Goal: Task Accomplishment & Management: Use online tool/utility

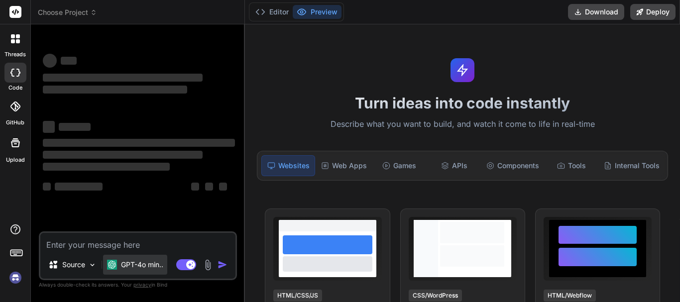
click at [142, 262] on p "GPT-4o min.." at bounding box center [142, 265] width 42 height 10
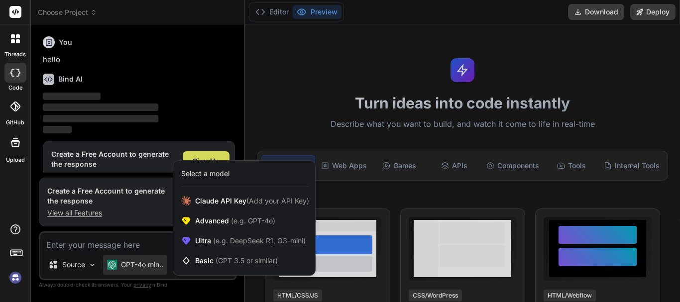
scroll to position [22, 0]
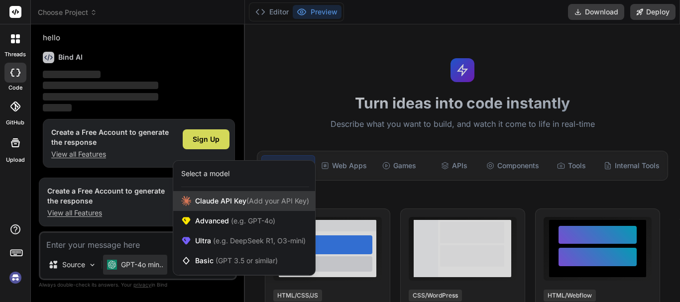
click at [215, 208] on div "Claude API Key (Add your API Key)" at bounding box center [244, 201] width 142 height 20
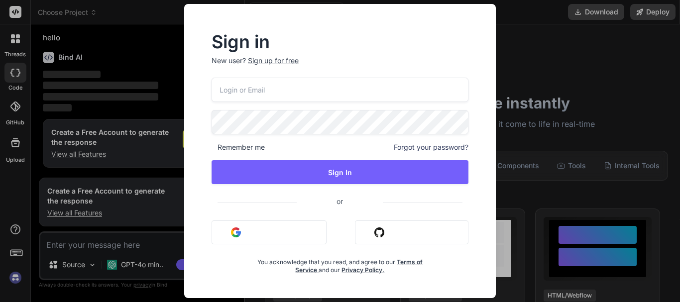
click at [154, 171] on div "Sign in New user? Sign up for free Remember me Forgot your password? Sign In or…" at bounding box center [340, 151] width 680 height 302
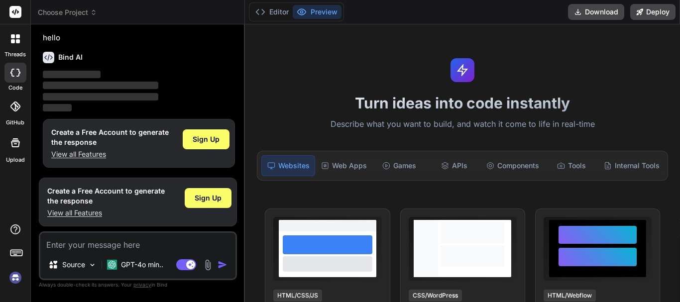
click at [10, 42] on div at bounding box center [15, 38] width 21 height 21
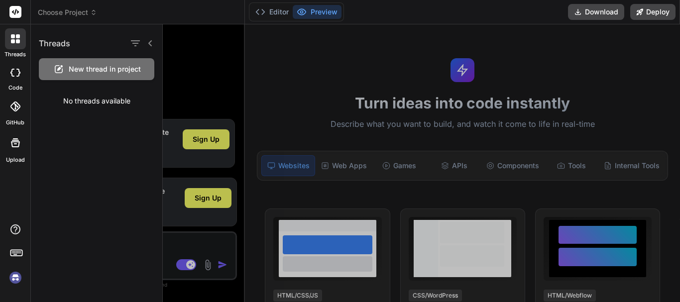
click at [274, 99] on div at bounding box center [421, 163] width 517 height 278
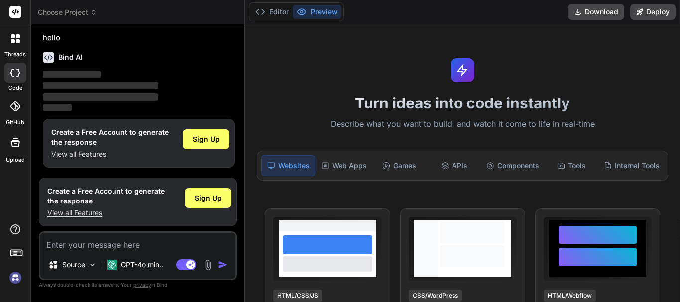
click at [213, 150] on div "Sign Up" at bounding box center [206, 143] width 47 height 32
click at [208, 198] on span "Sign Up" at bounding box center [208, 198] width 27 height 10
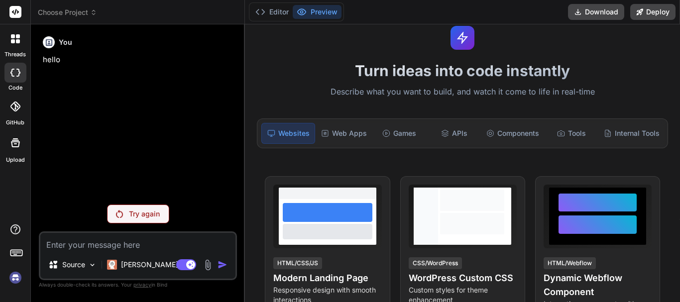
scroll to position [50, 0]
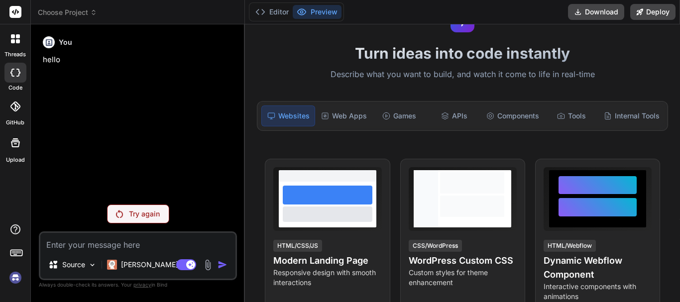
click at [135, 214] on p "Try again" at bounding box center [144, 214] width 31 height 10
click at [15, 84] on label "code" at bounding box center [15, 88] width 14 height 8
click at [14, 76] on icon at bounding box center [15, 73] width 10 height 8
type textarea "x"
click at [16, 9] on icon at bounding box center [15, 12] width 7 height 6
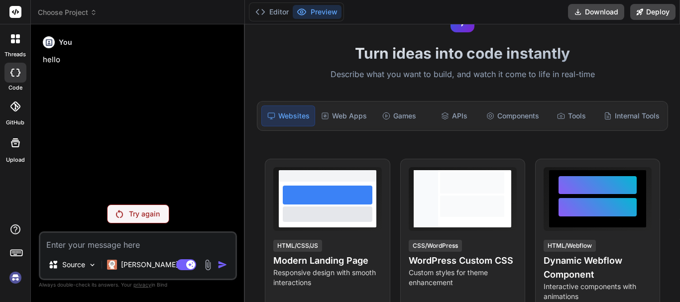
click at [291, 116] on div "Websites" at bounding box center [288, 116] width 54 height 21
click at [633, 116] on div "Internal Tools" at bounding box center [632, 116] width 64 height 21
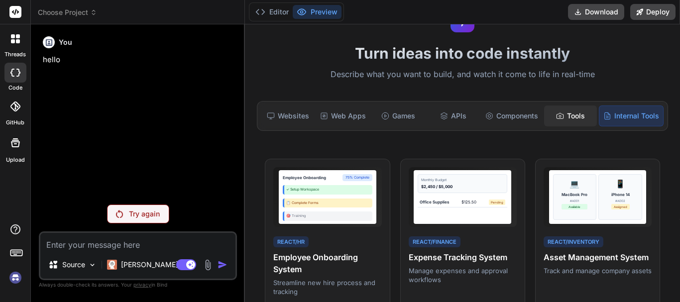
click at [573, 114] on div "Tools" at bounding box center [570, 116] width 53 height 21
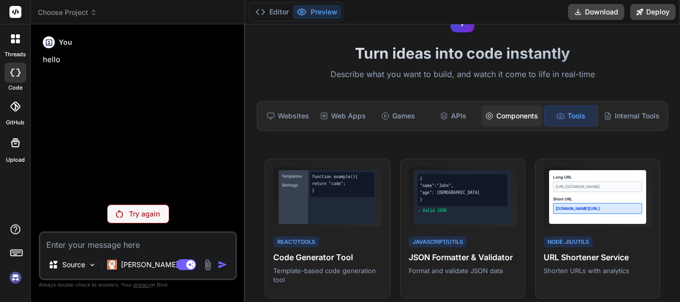
click at [517, 114] on div "Components" at bounding box center [512, 116] width 61 height 21
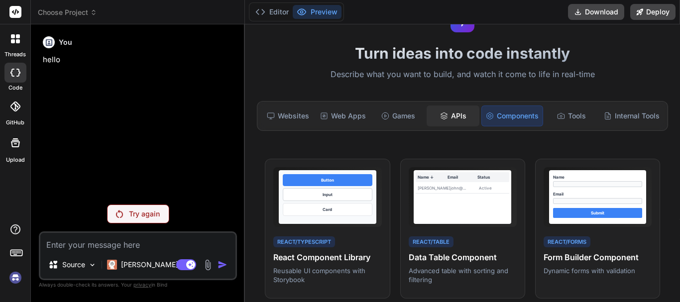
click at [448, 112] on div "APIs" at bounding box center [453, 116] width 53 height 21
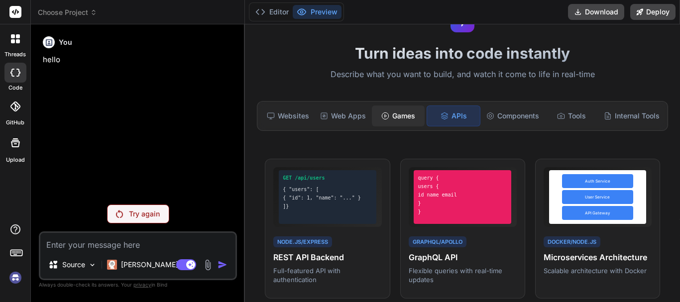
click at [388, 116] on div "Games" at bounding box center [398, 116] width 53 height 21
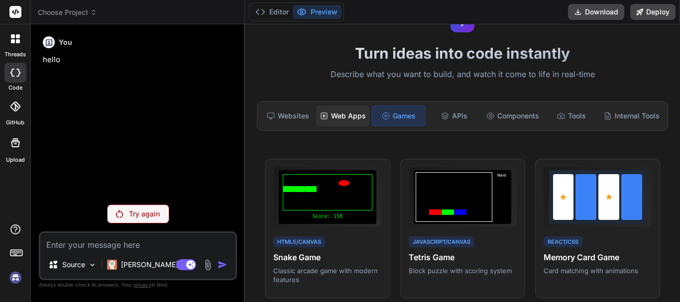
click at [332, 113] on div "Web Apps" at bounding box center [343, 116] width 54 height 21
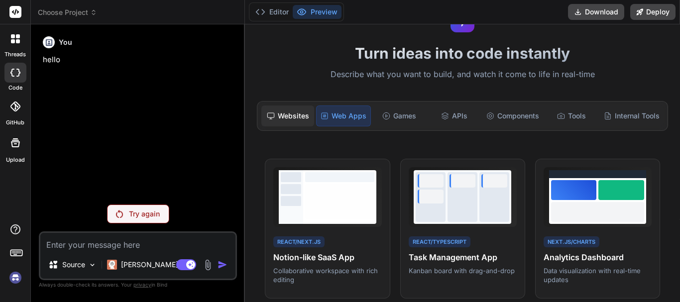
click at [288, 117] on div "Websites" at bounding box center [287, 116] width 53 height 21
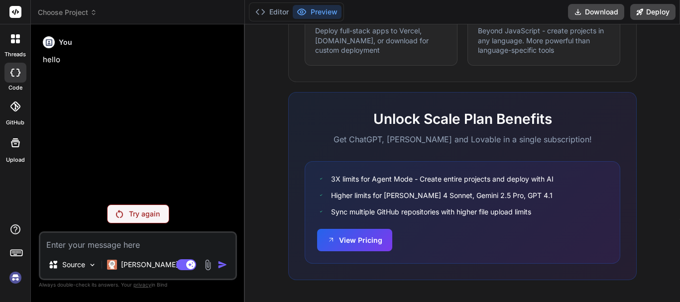
scroll to position [671, 0]
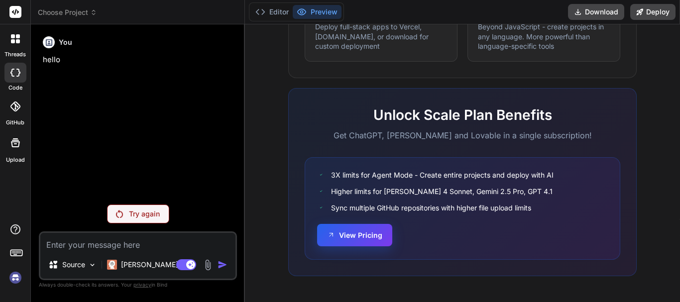
click at [364, 236] on button "View Pricing" at bounding box center [354, 235] width 75 height 22
click at [15, 145] on icon at bounding box center [15, 143] width 12 height 12
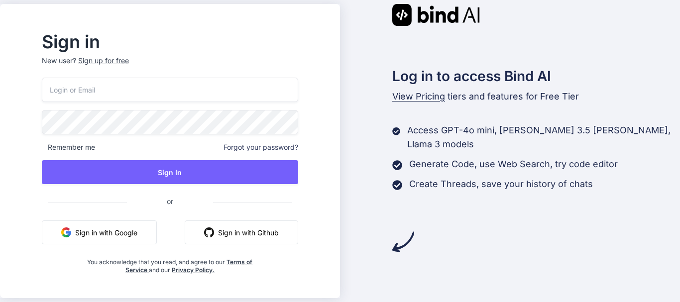
click at [165, 83] on input "email" at bounding box center [170, 90] width 256 height 24
type input "[EMAIL_ADDRESS][DOMAIN_NAME]"
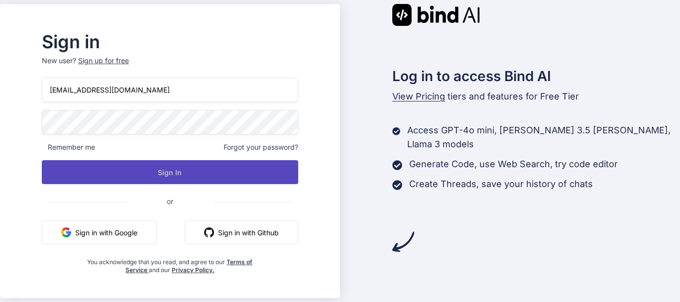
click at [187, 165] on button "Sign In" at bounding box center [170, 172] width 256 height 24
click at [191, 168] on button "Sign In" at bounding box center [170, 172] width 256 height 24
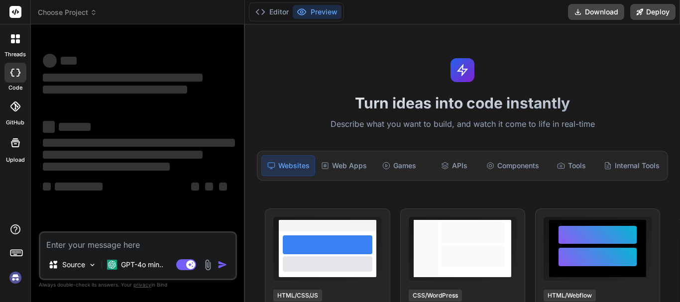
type textarea "x"
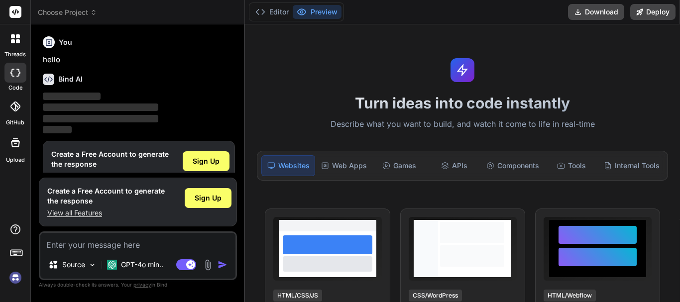
scroll to position [22, 0]
